Goal: Information Seeking & Learning: Learn about a topic

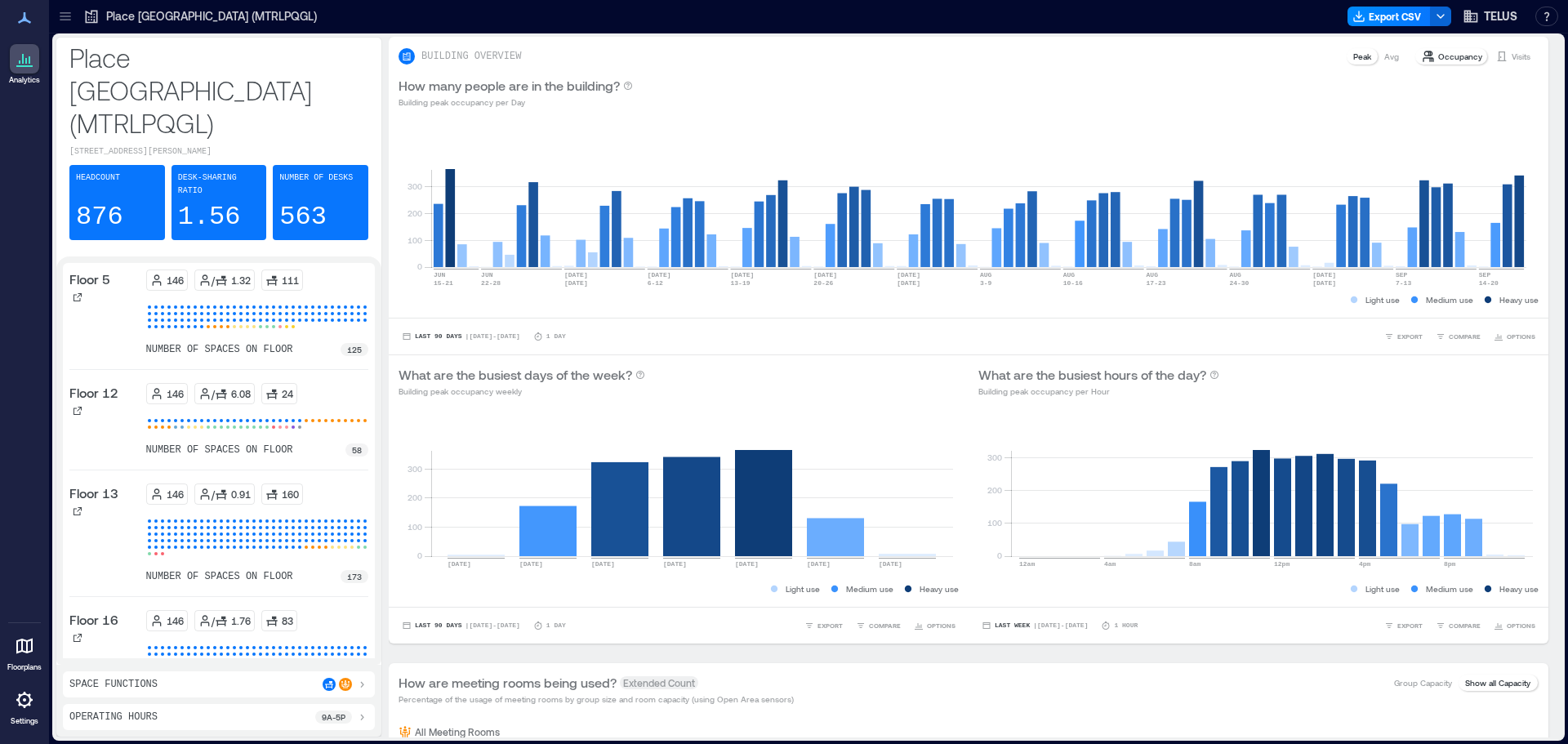
click at [66, 21] on icon at bounding box center [65, 16] width 16 height 16
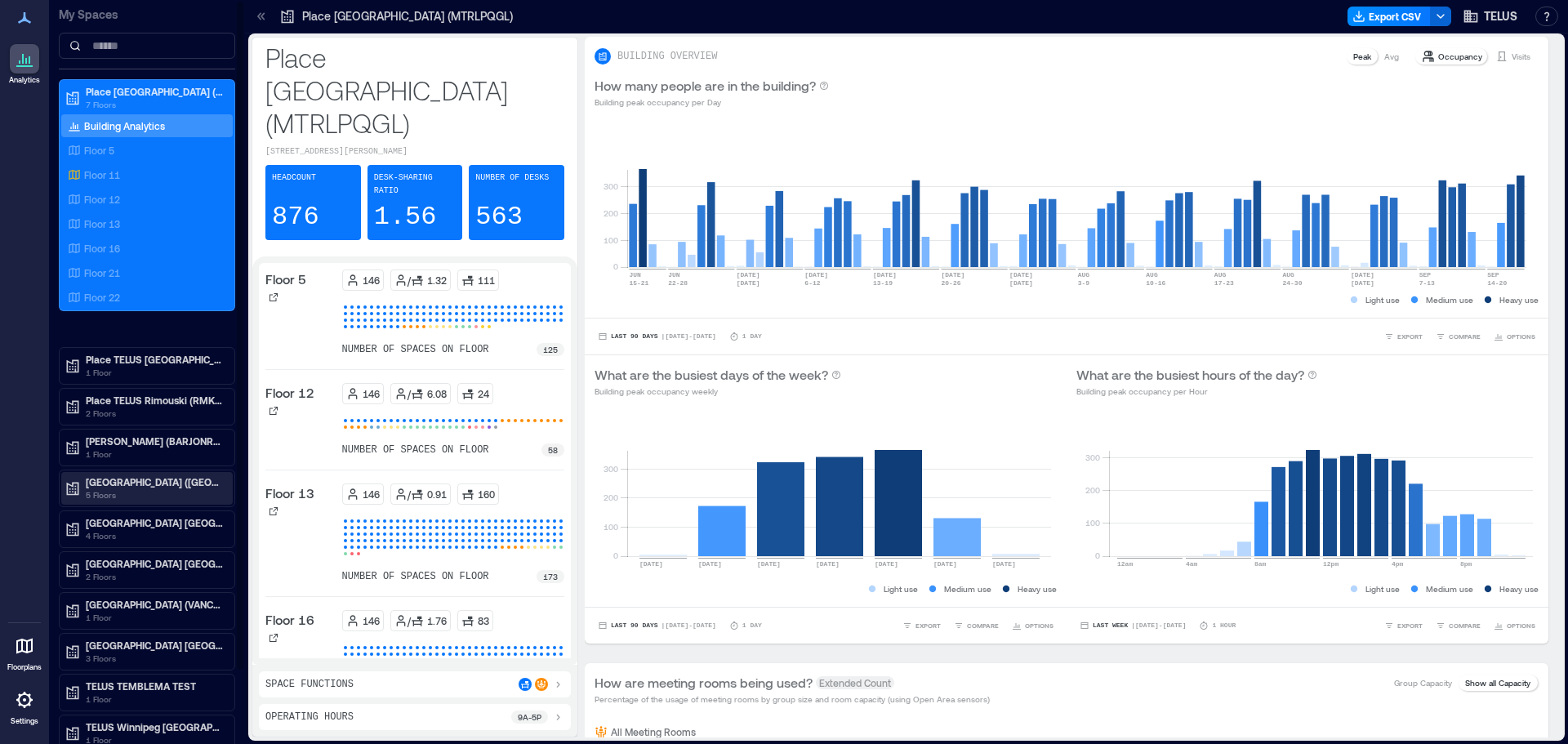
click at [132, 494] on p "5 Floors" at bounding box center [154, 495] width 137 height 13
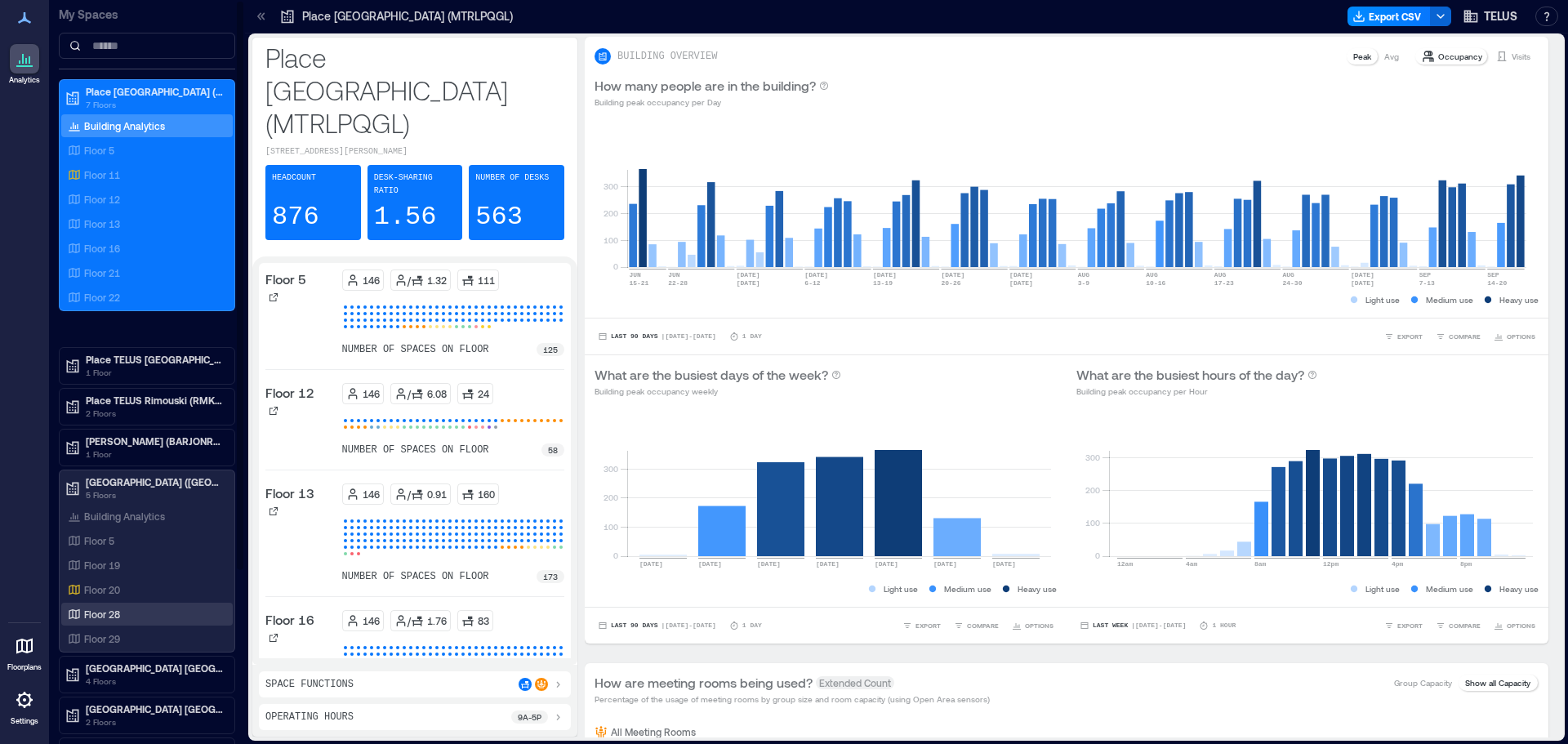
click at [111, 619] on p "Floor 28" at bounding box center [102, 614] width 36 height 13
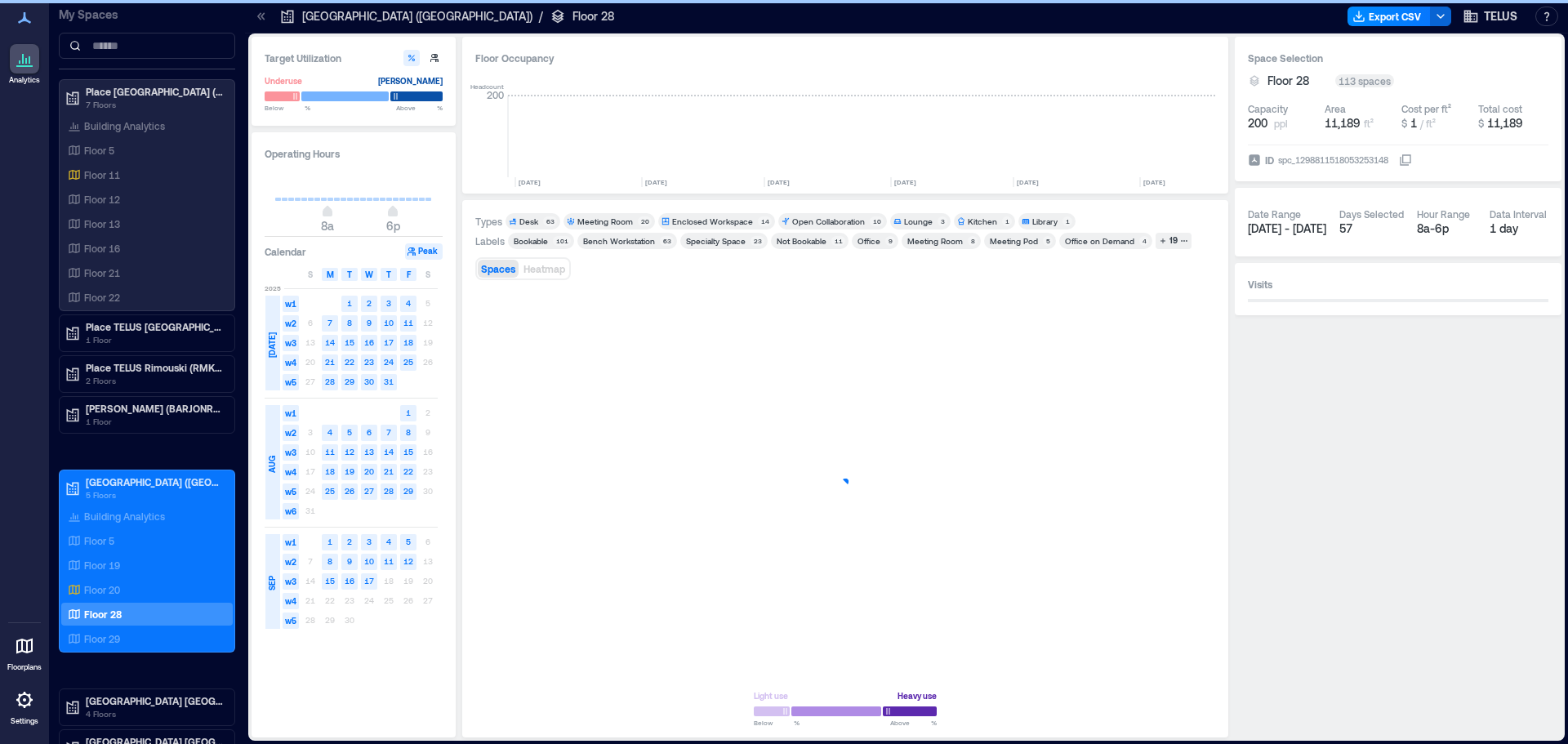
scroll to position [0, 1615]
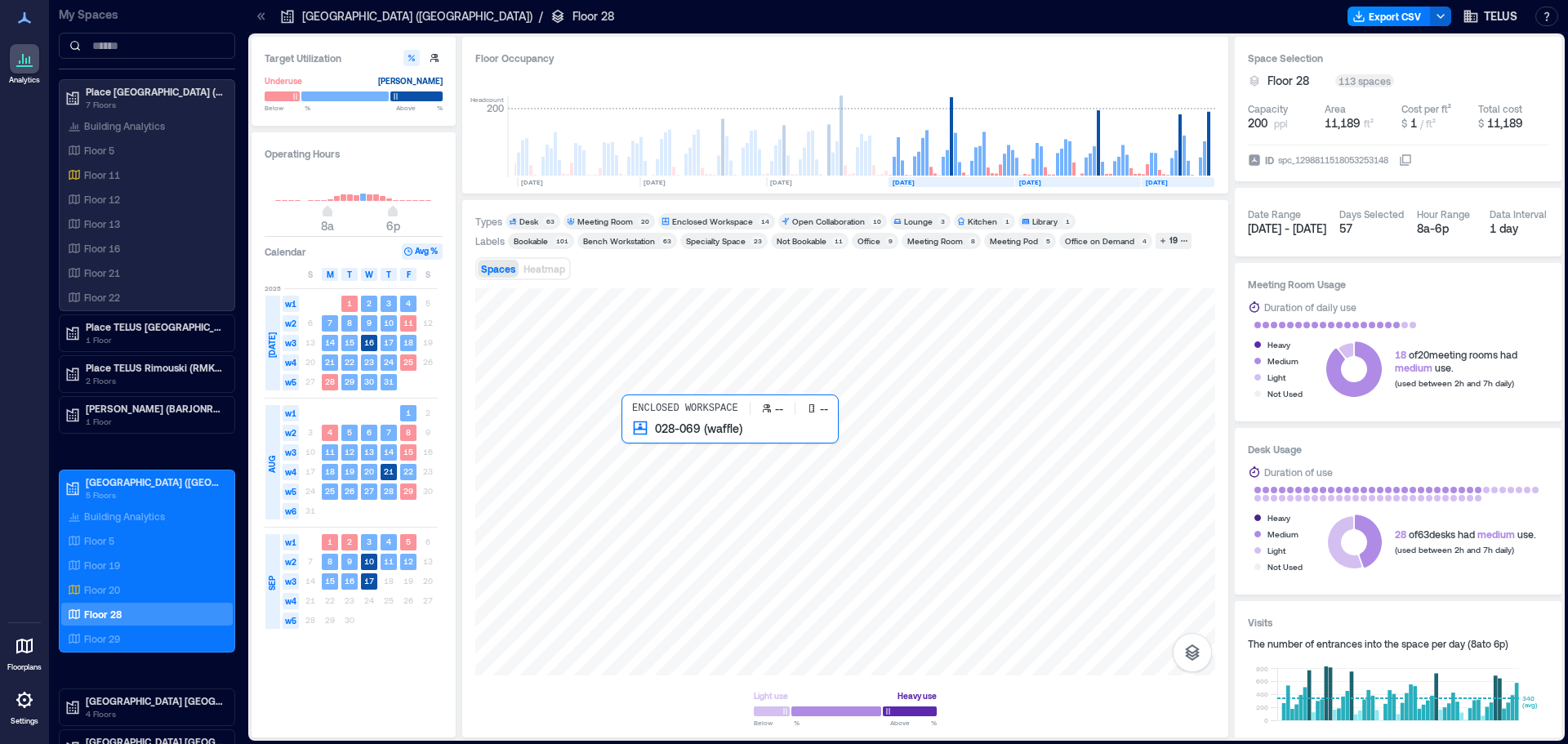
click at [664, 444] on div at bounding box center [845, 482] width 740 height 387
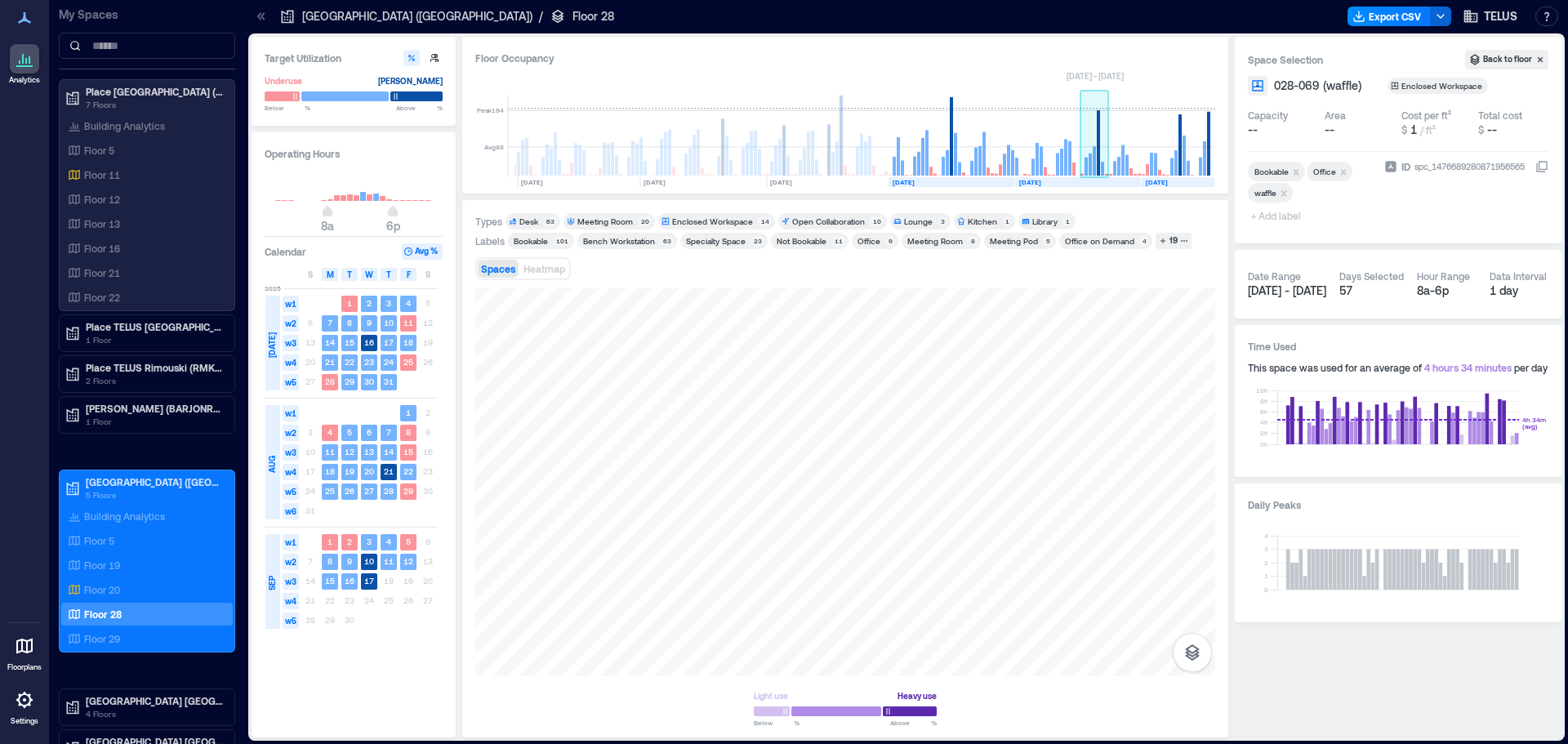
click at [1094, 167] on rect at bounding box center [1095, 161] width 3 height 29
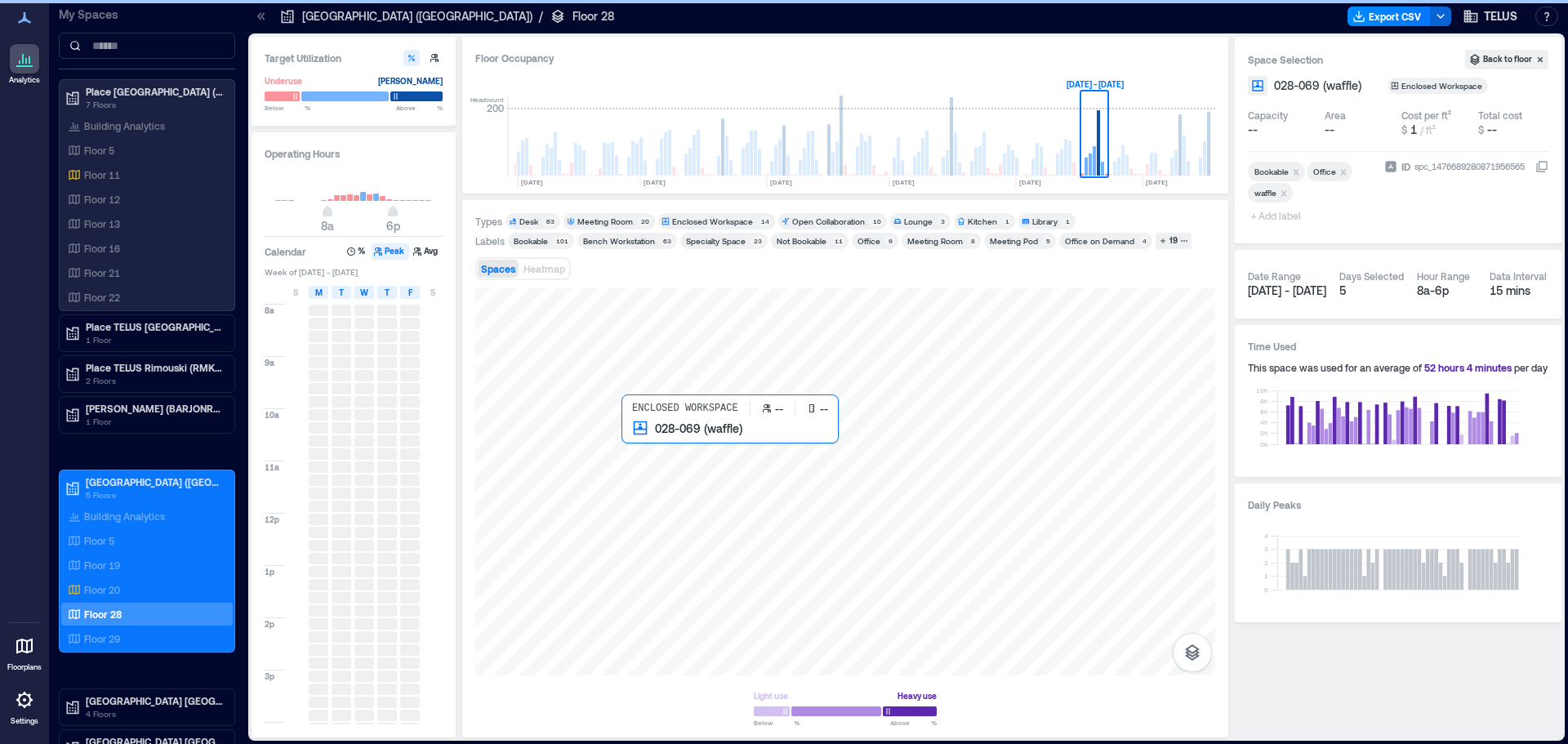
click at [643, 441] on div at bounding box center [845, 482] width 740 height 387
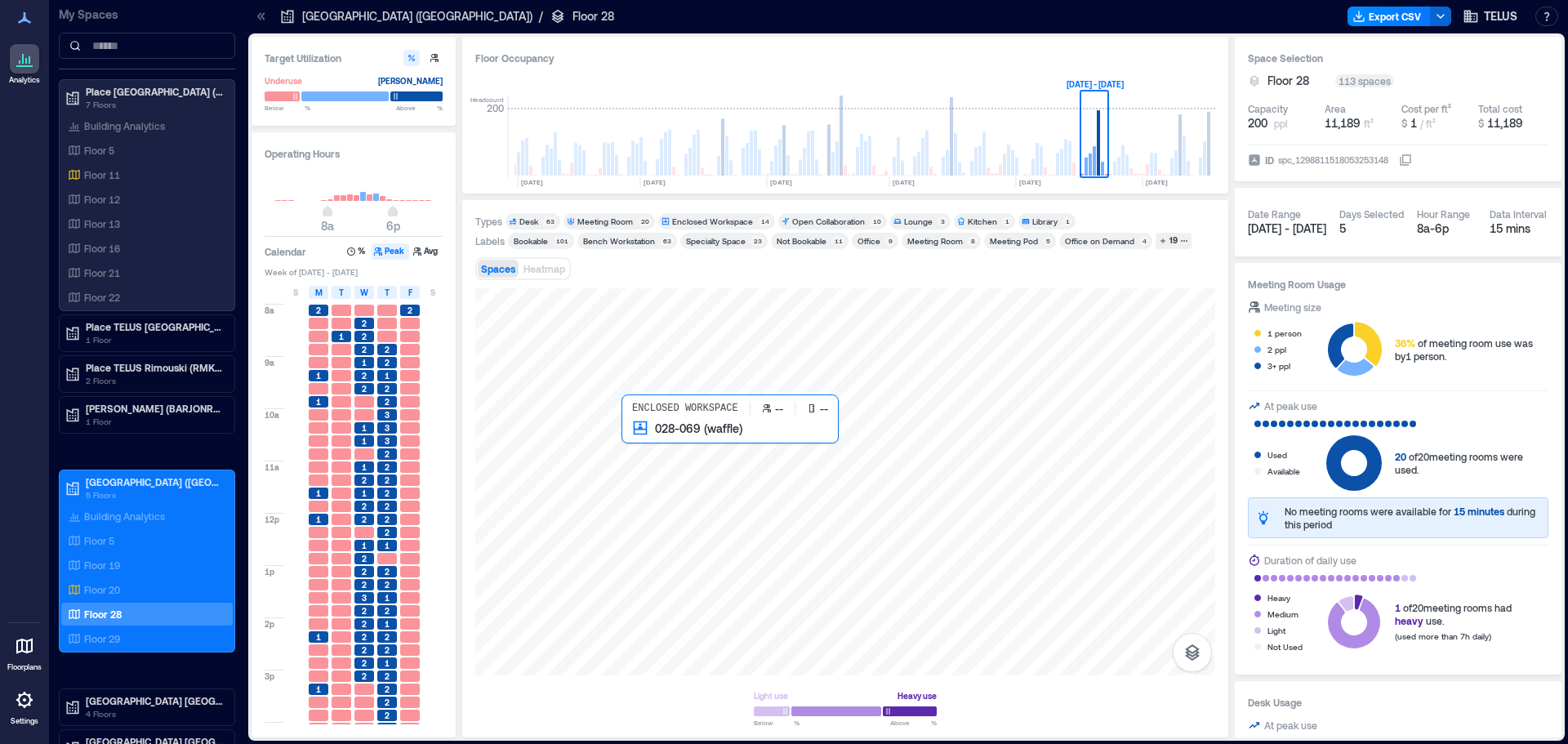
click at [687, 445] on div at bounding box center [845, 482] width 740 height 387
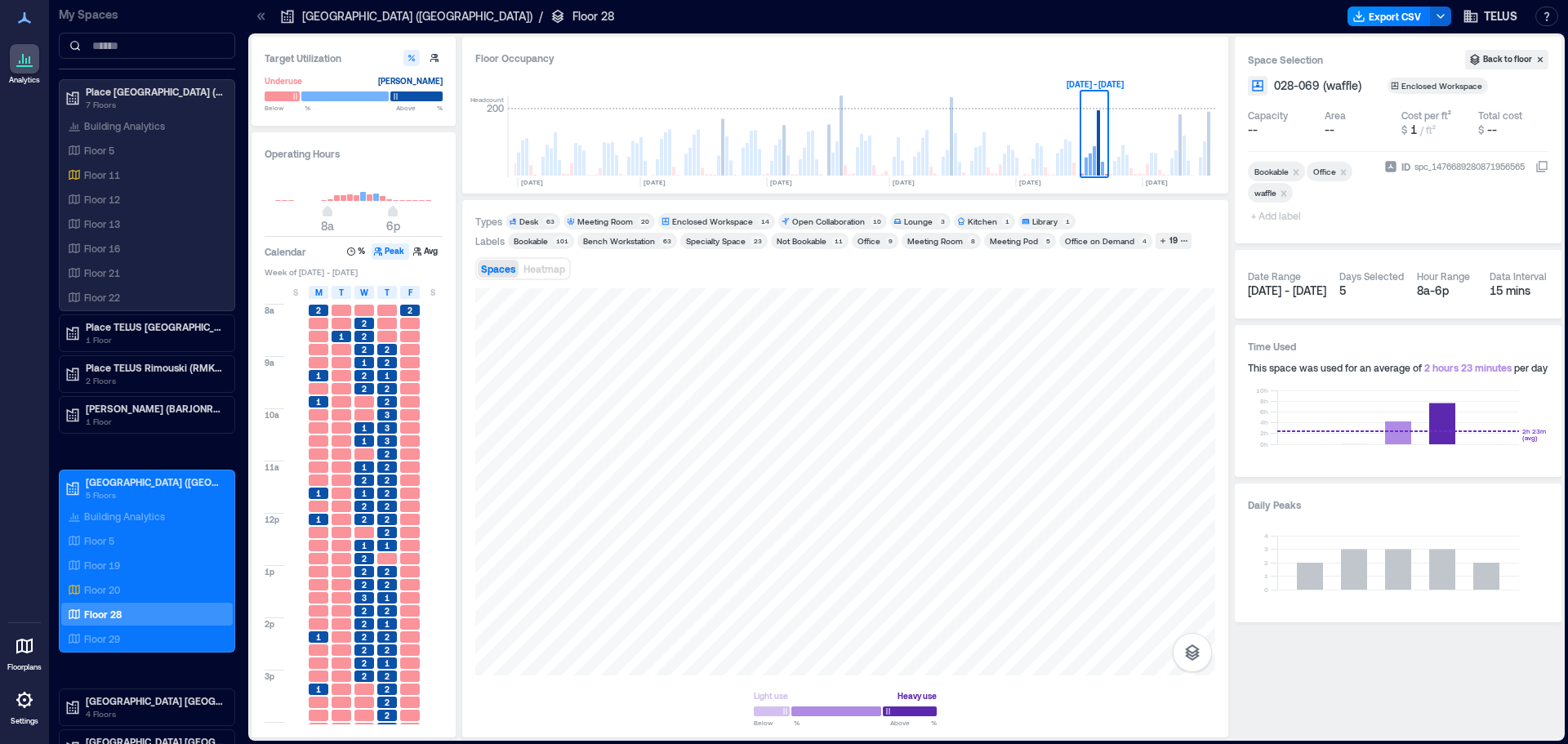
click at [547, 286] on div "Types Desk 63 Meeting Room 20 Enclosed Workspace 14 Open Collaboration 10 Loung…" at bounding box center [845, 469] width 740 height 512
click at [547, 277] on button "Heatmap" at bounding box center [544, 268] width 48 height 18
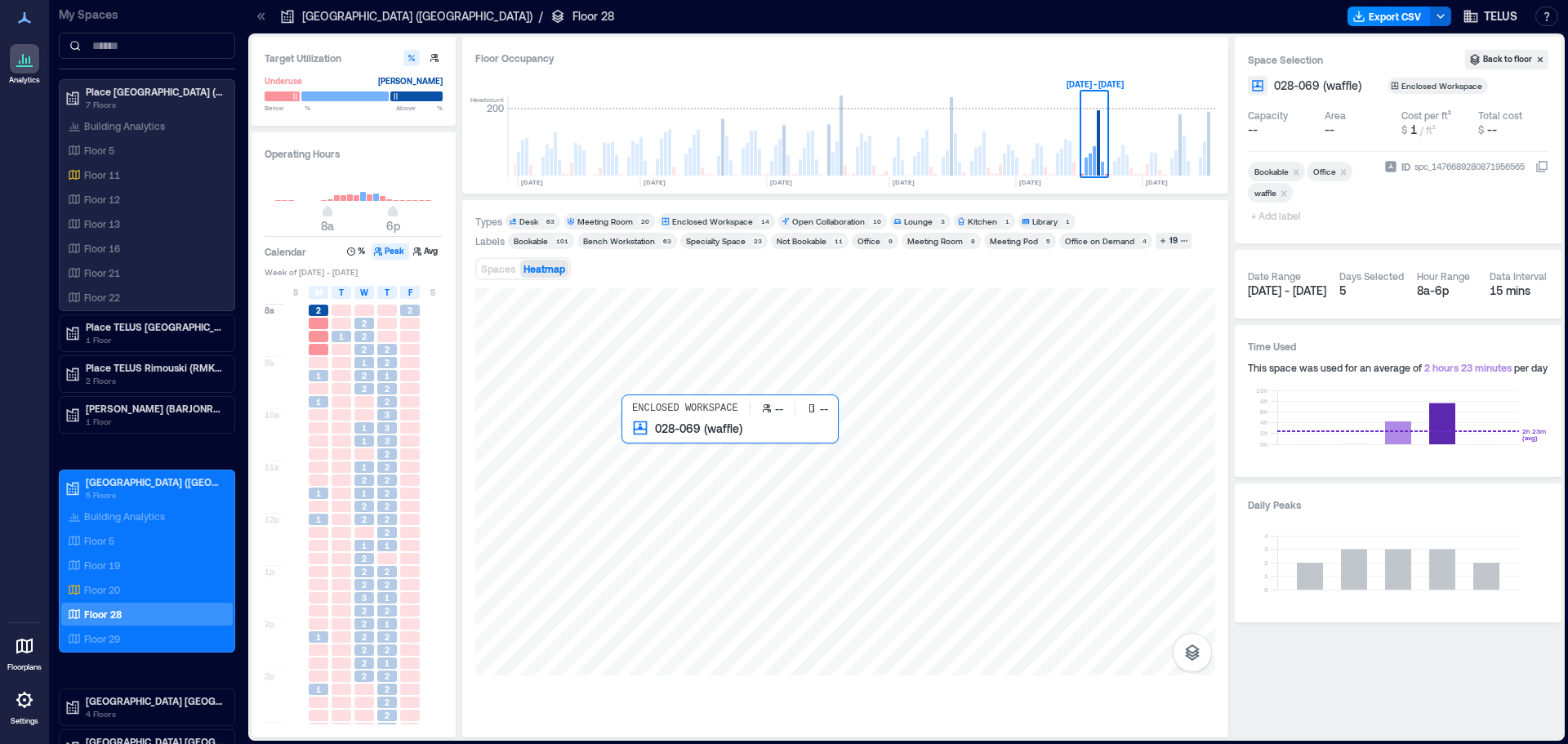
click at [654, 460] on div at bounding box center [845, 482] width 740 height 387
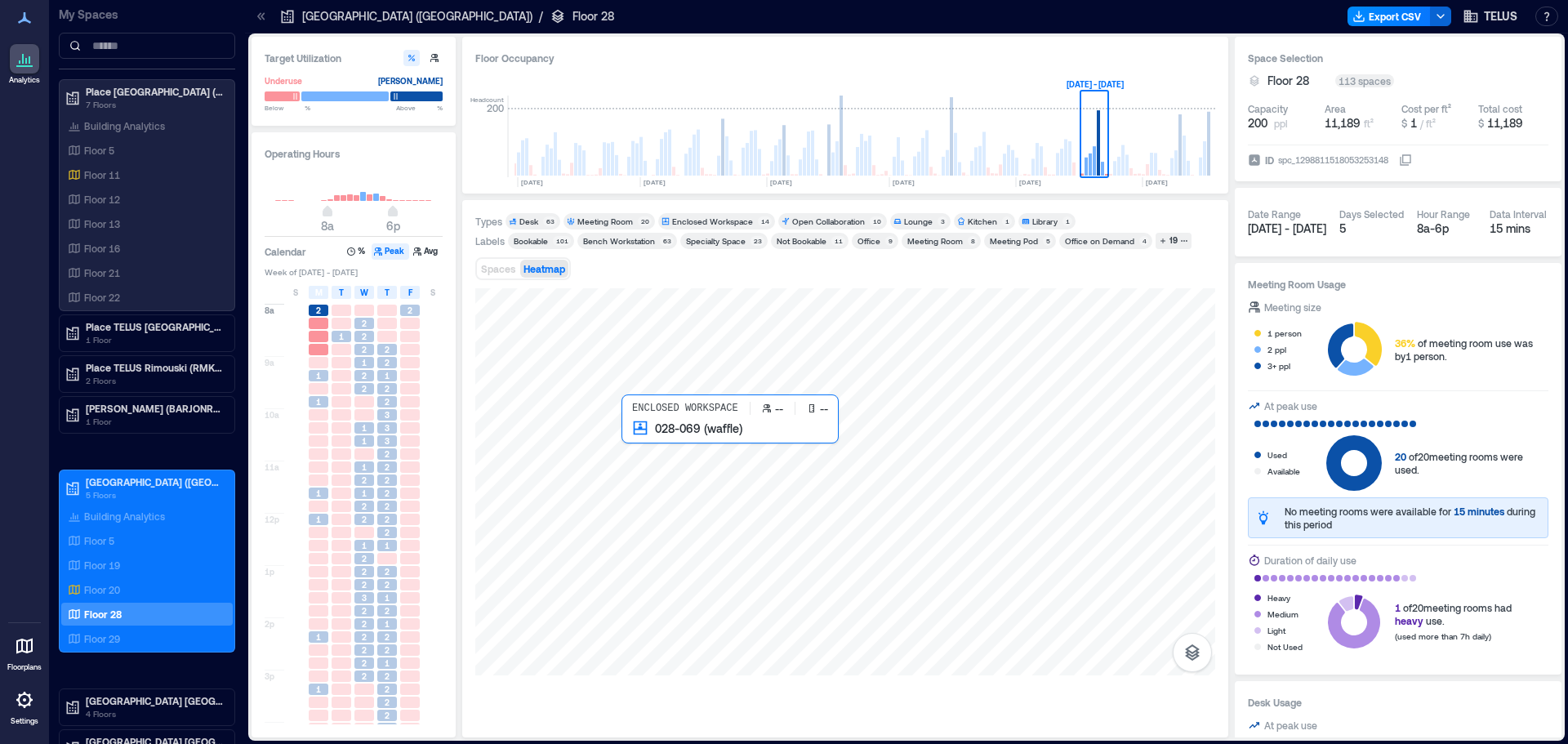
click at [664, 451] on div at bounding box center [845, 482] width 740 height 387
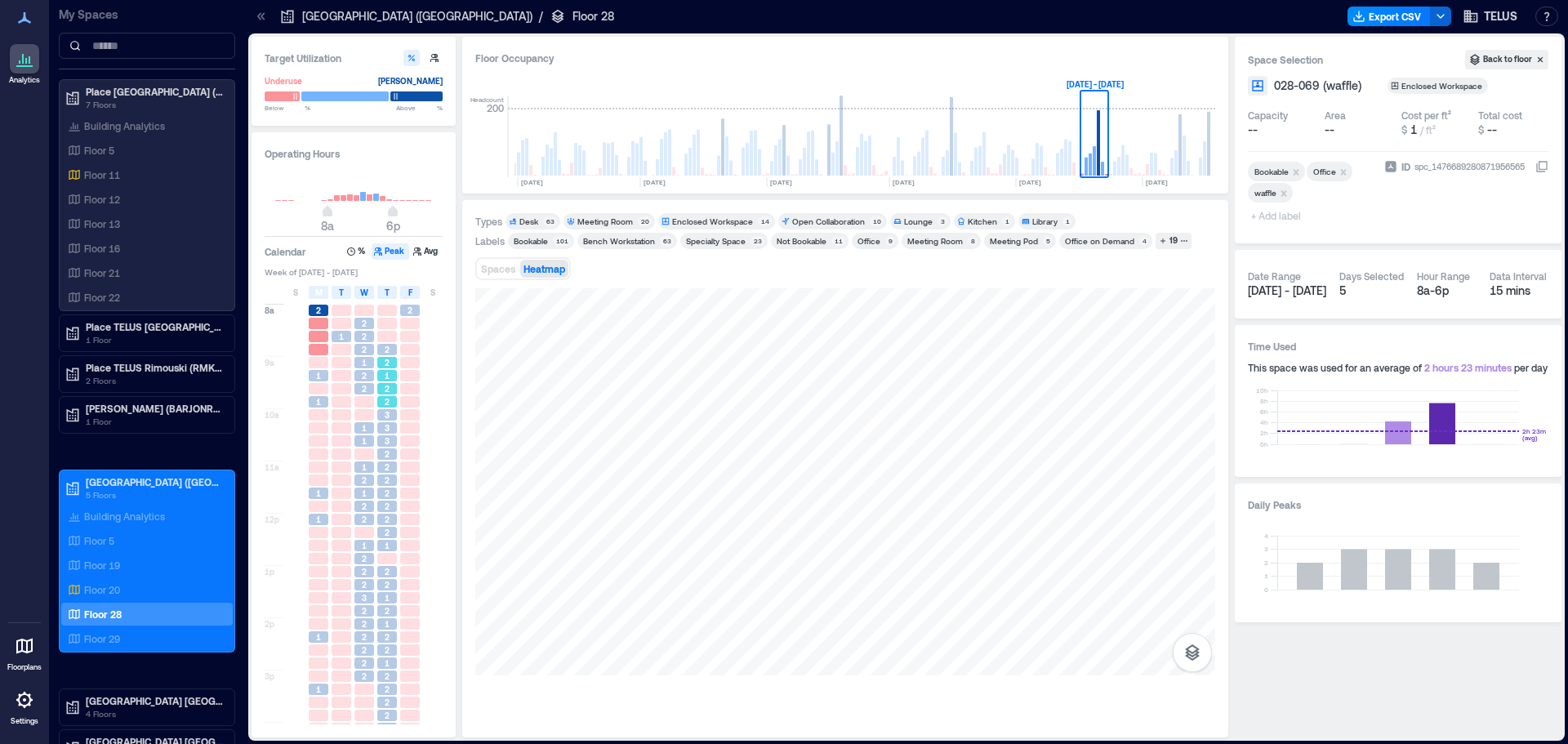
click at [383, 395] on div "2" at bounding box center [387, 389] width 23 height 13
click at [382, 516] on div "2" at bounding box center [387, 519] width 20 height 11
click at [384, 481] on div "2" at bounding box center [387, 480] width 20 height 11
click at [384, 622] on div "1" at bounding box center [387, 624] width 20 height 11
click at [385, 398] on span "2" at bounding box center [387, 401] width 5 height 11
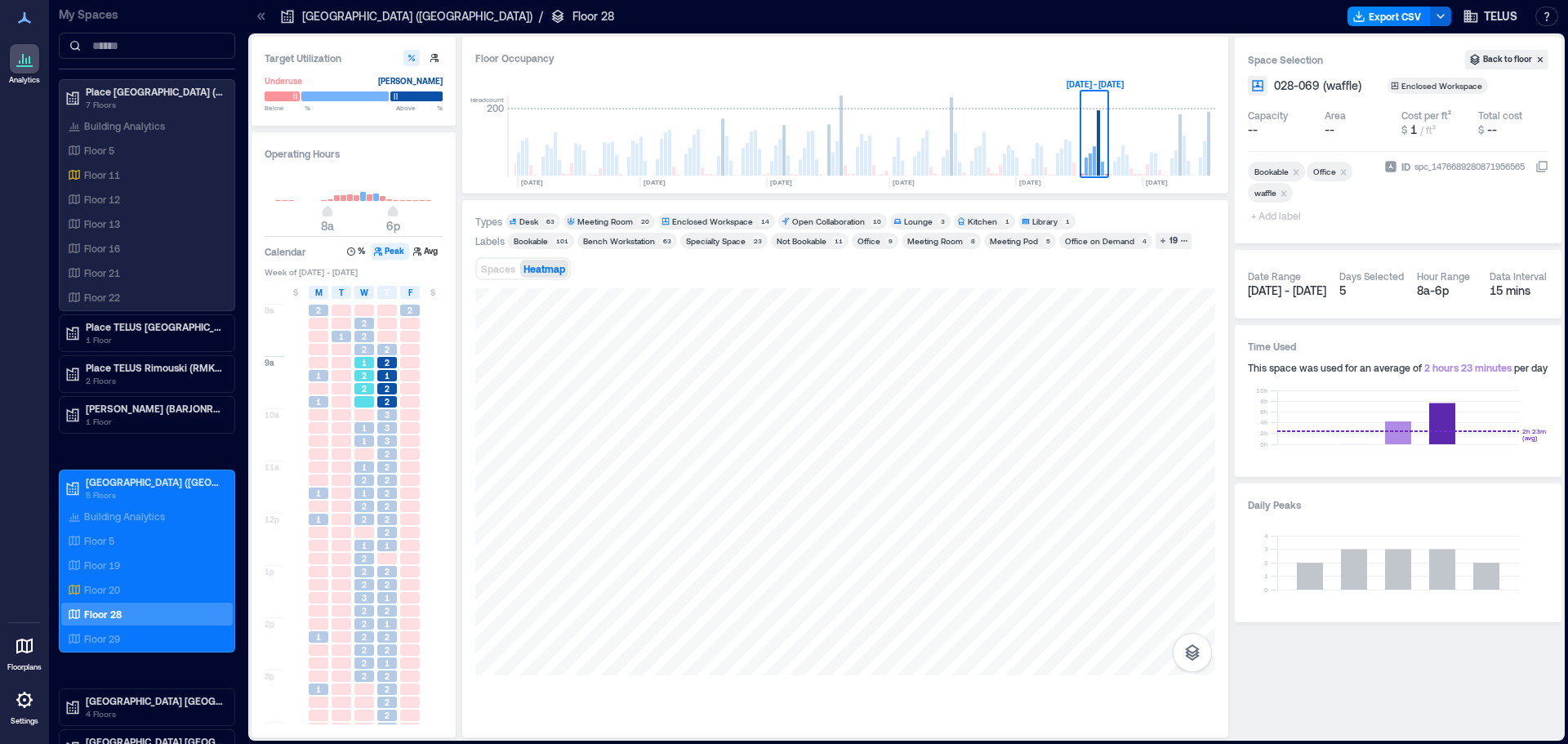
click at [367, 361] on div "1" at bounding box center [364, 362] width 20 height 11
click at [361, 474] on div "2 2 2 1 2 2 1 1 1 2 1 2 2 1 2 2 2 3 2 2 2 2 2 2 1 1 1" at bounding box center [364, 565] width 23 height 523
click at [366, 566] on div "2" at bounding box center [364, 571] width 23 height 13
click at [366, 620] on span "2" at bounding box center [365, 624] width 5 height 11
click at [367, 590] on div "2" at bounding box center [364, 584] width 20 height 11
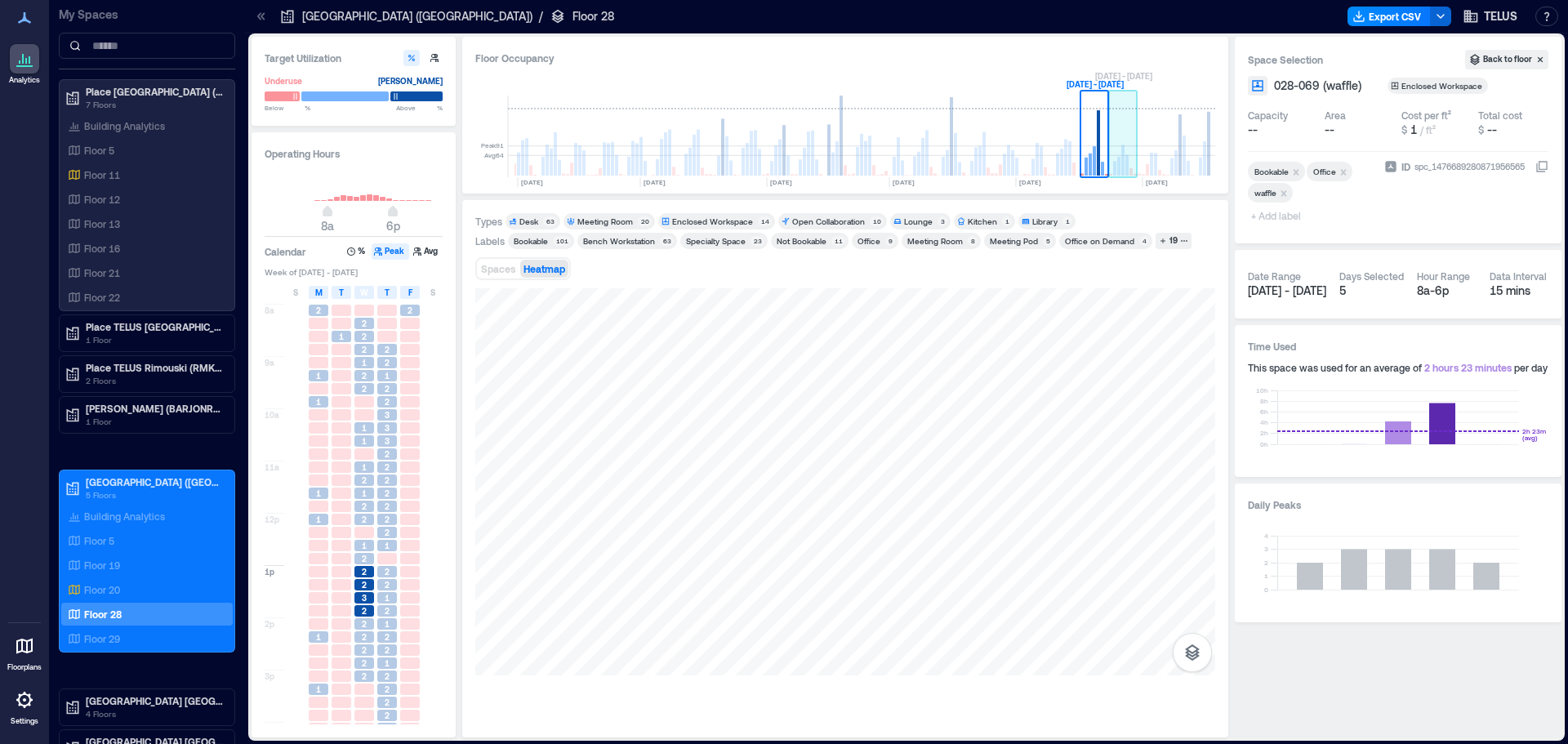
click at [1126, 167] on rect at bounding box center [1127, 165] width 3 height 21
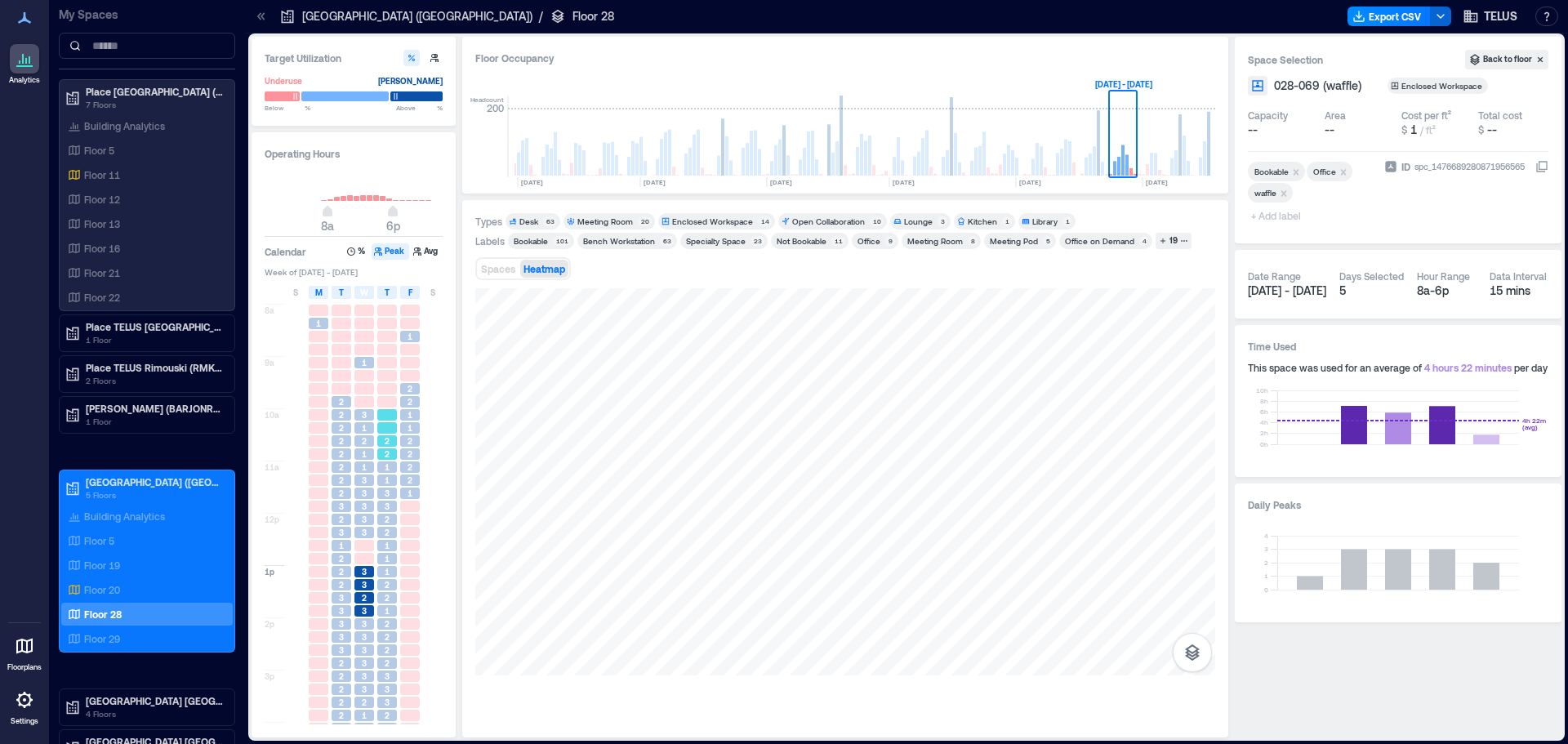
click at [383, 444] on div "2" at bounding box center [387, 441] width 20 height 11
click at [365, 430] on span "1" at bounding box center [365, 427] width 5 height 11
click at [389, 454] on div "2" at bounding box center [387, 454] width 20 height 11
click at [384, 544] on div "1" at bounding box center [387, 545] width 20 height 11
click at [383, 580] on div "2" at bounding box center [387, 584] width 20 height 11
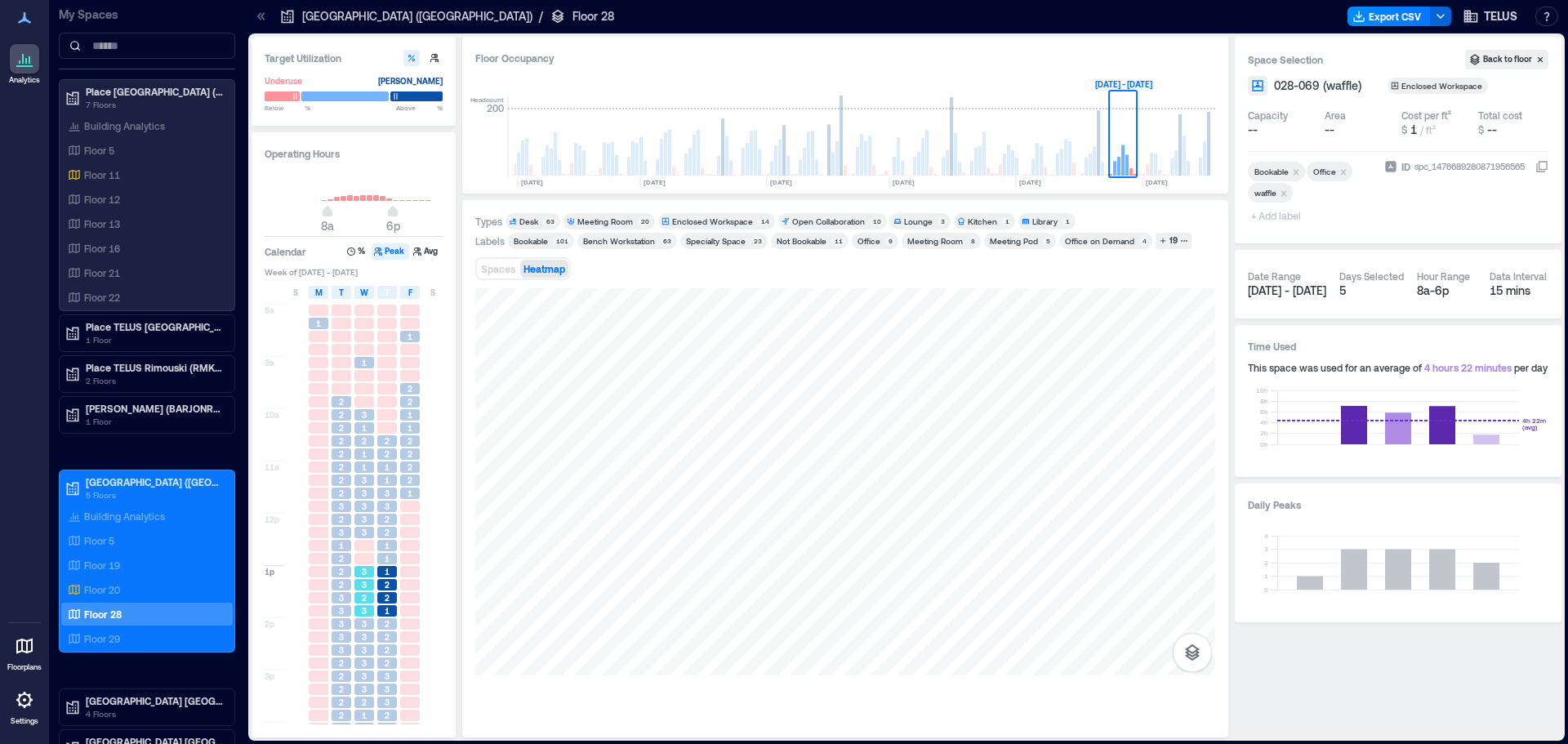
click at [365, 612] on span "3" at bounding box center [365, 611] width 5 height 11
click at [362, 630] on span "3" at bounding box center [365, 624] width 5 height 11
click at [715, 163] on rect at bounding box center [723, 137] width 28 height 82
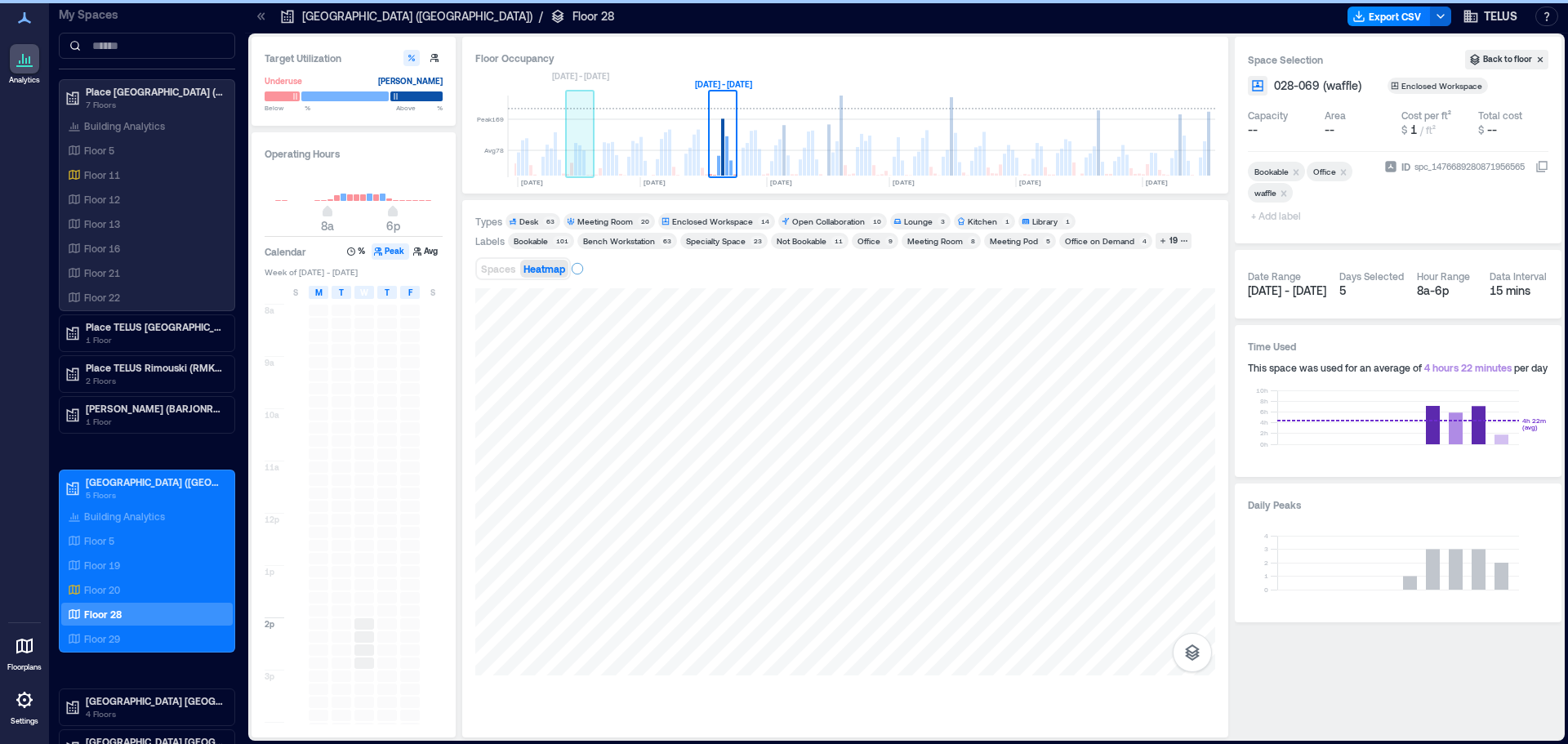
scroll to position [0, 1473]
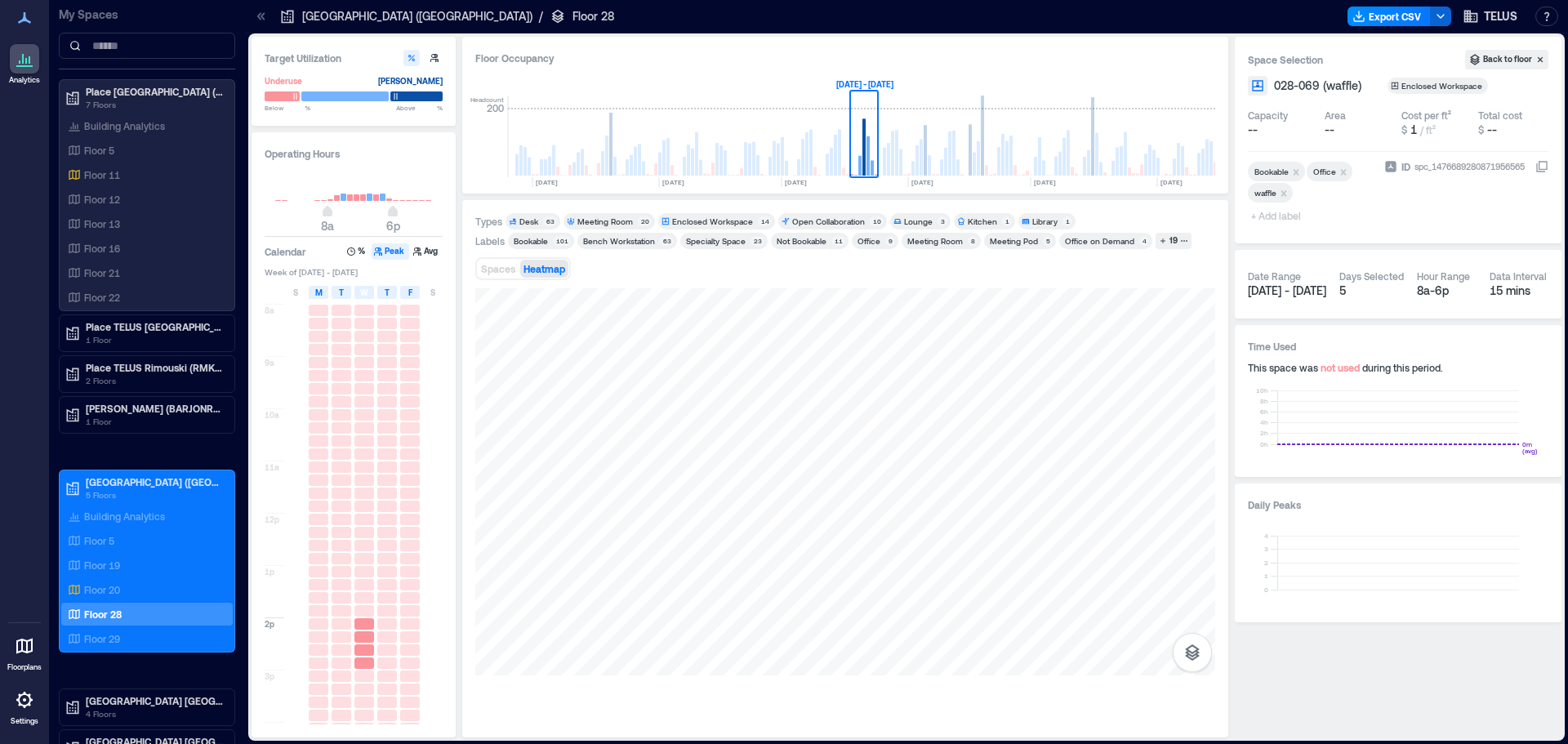
click at [457, 548] on div "Target Utilization Underuse [PERSON_NAME] Below ** % Above ** % Operating Hours…" at bounding box center [907, 387] width 1310 height 701
click at [377, 497] on div "Target Utilization Underuse [PERSON_NAME] Below ** % Above ** % Operating Hours…" at bounding box center [907, 387] width 1310 height 701
click at [1283, 525] on div "Target Utilization Underuse [PERSON_NAME] Below ** % Above ** % Operating Hours…" at bounding box center [907, 387] width 1310 height 701
click at [365, 294] on span "W" at bounding box center [365, 292] width 9 height 13
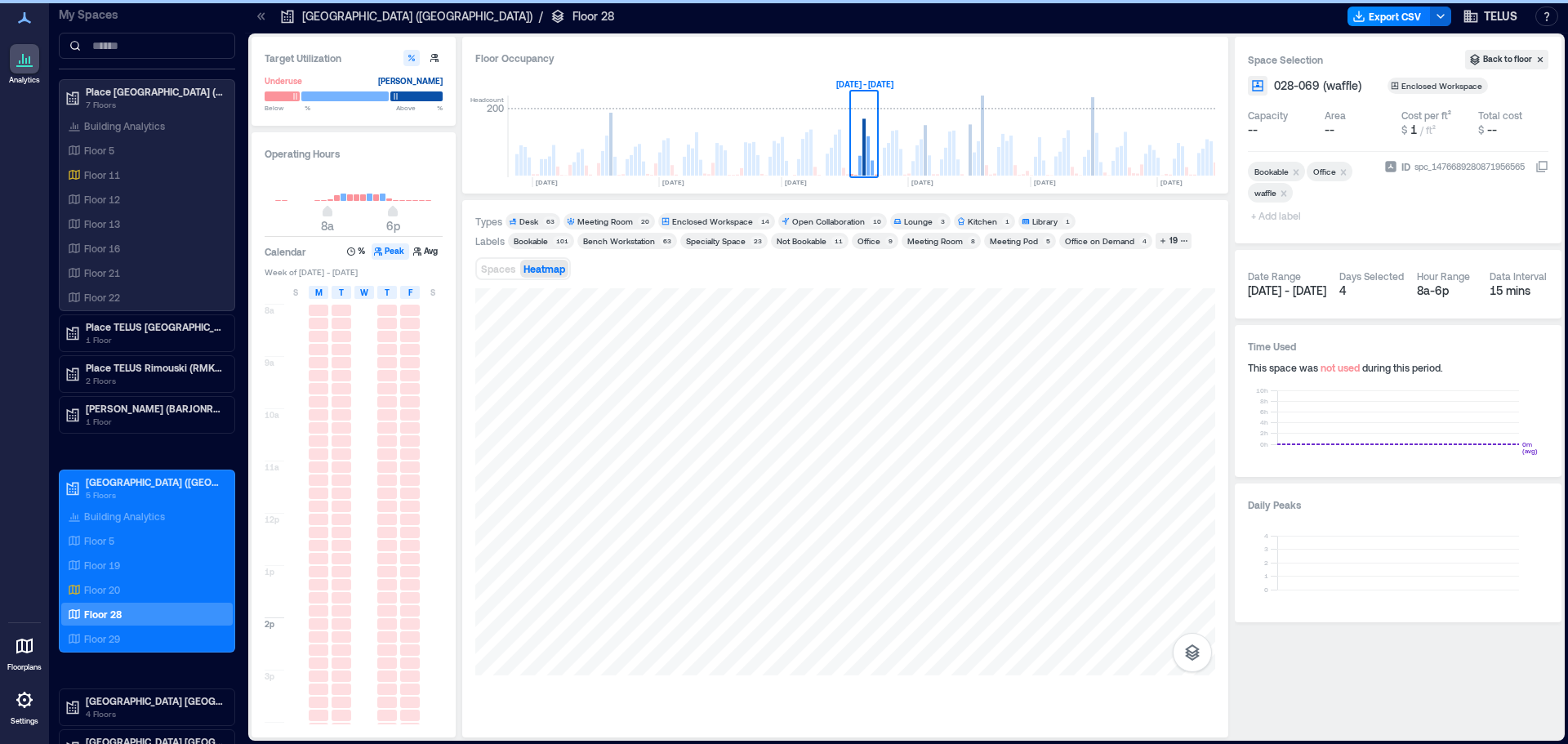
click at [366, 293] on span "W" at bounding box center [365, 292] width 9 height 13
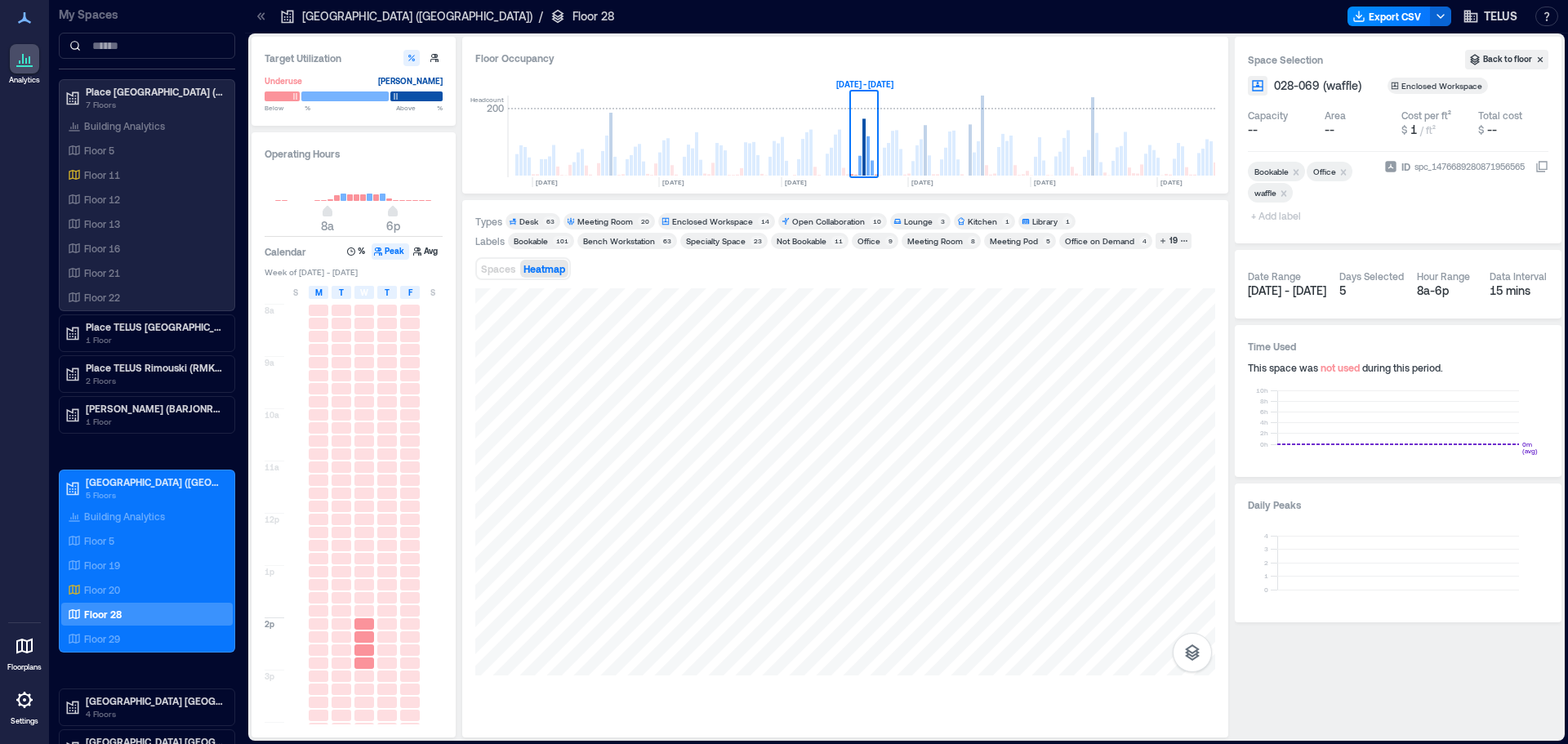
click at [1178, 163] on rect at bounding box center [1179, 159] width 3 height 32
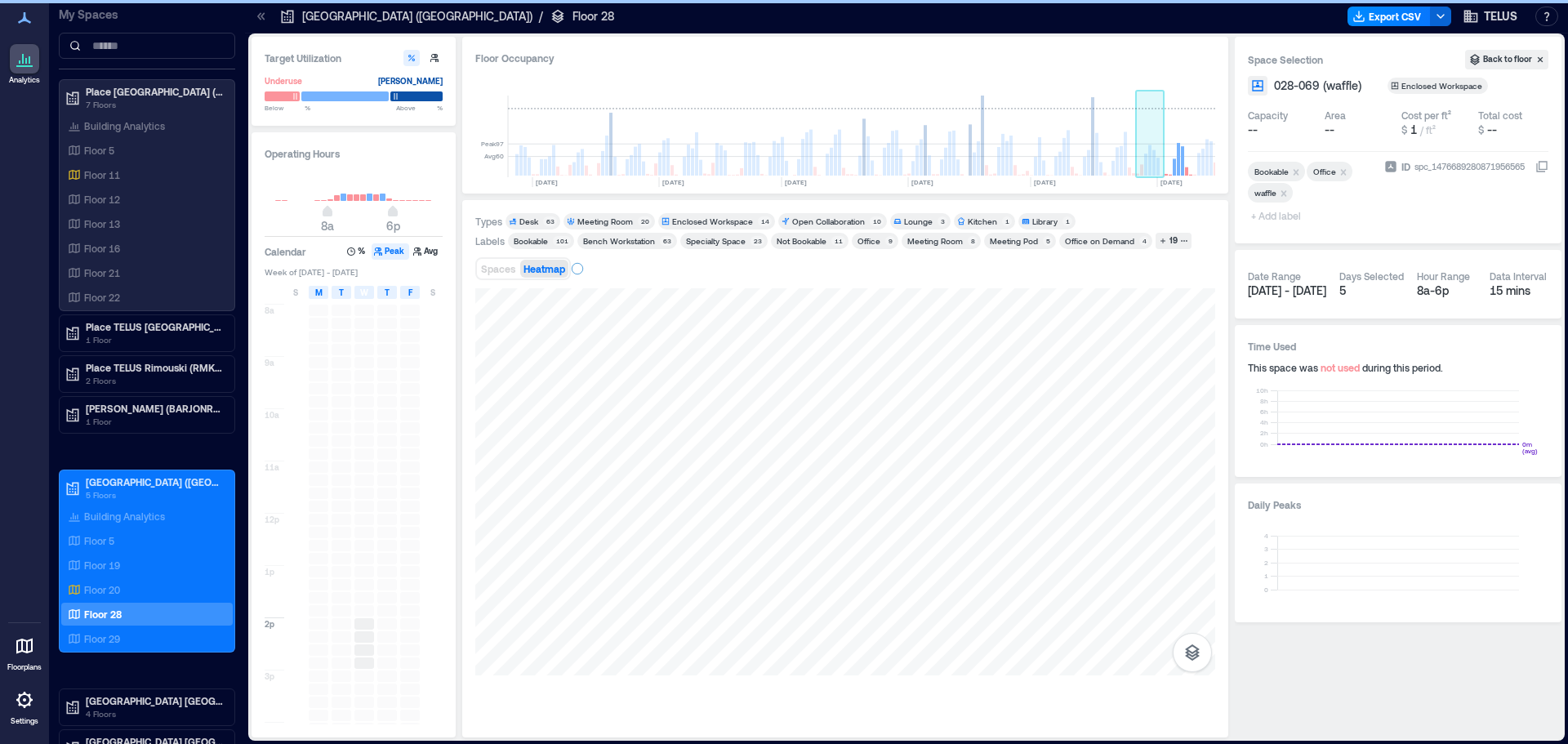
click at [1144, 166] on rect at bounding box center [1146, 165] width 3 height 22
